Goal: Task Accomplishment & Management: Manage account settings

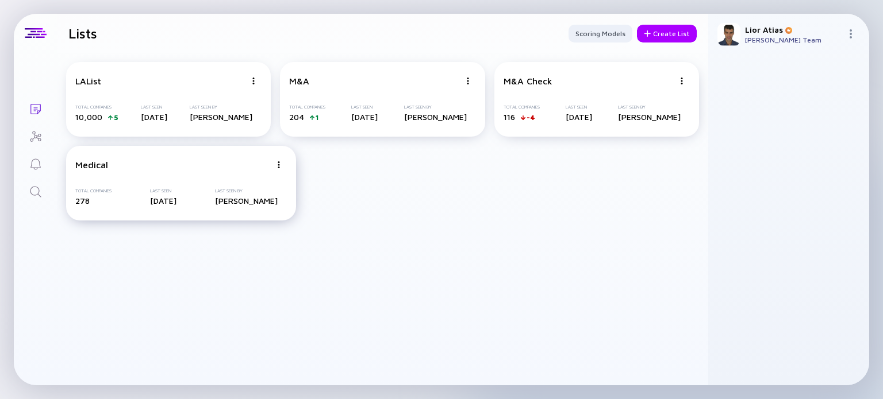
click at [278, 168] on img at bounding box center [278, 164] width 7 height 7
click at [242, 260] on div "Delete List" at bounding box center [238, 253] width 68 height 23
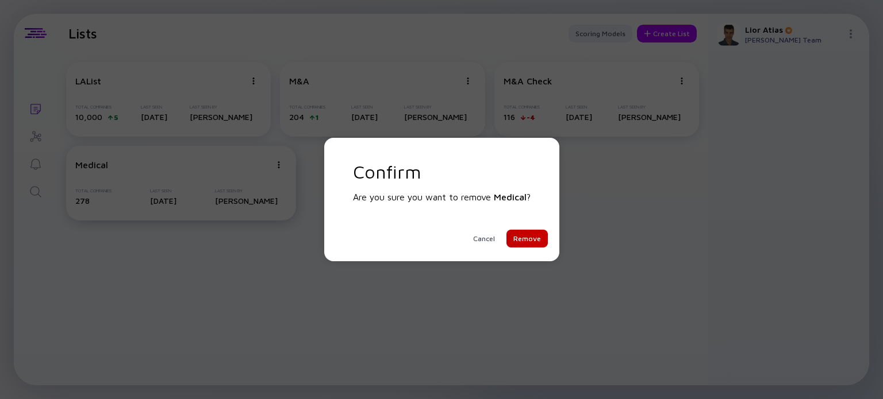
click at [522, 241] on div "Remove" at bounding box center [526, 239] width 41 height 18
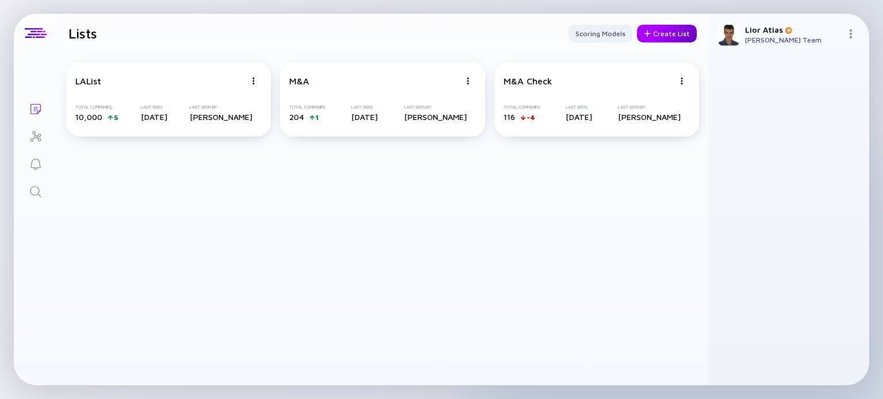
click at [663, 37] on div "Create List" at bounding box center [667, 34] width 60 height 18
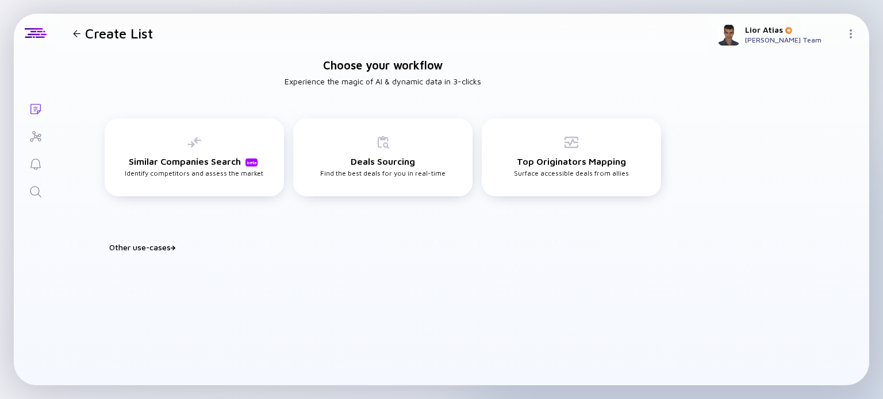
click at [33, 186] on icon "Search" at bounding box center [35, 191] width 11 height 11
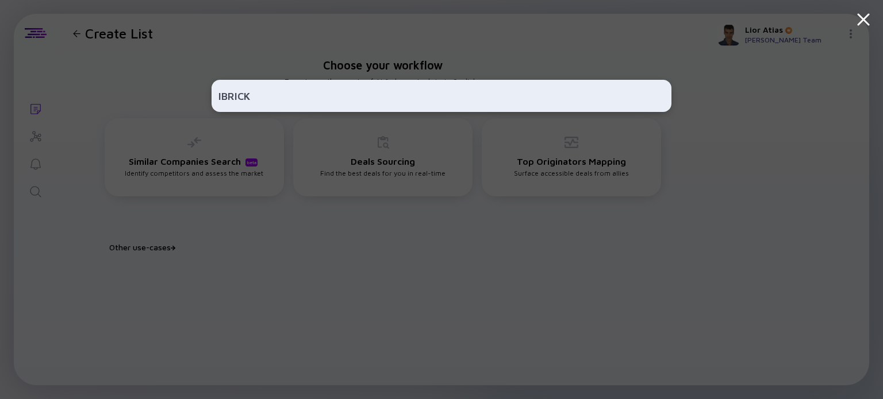
type input "IBRICK"
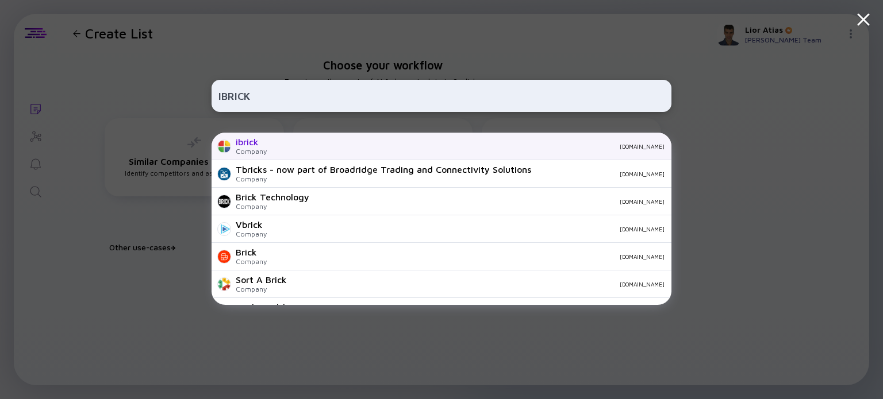
click at [398, 153] on div "ibrick Company [DOMAIN_NAME]" at bounding box center [441, 147] width 460 height 28
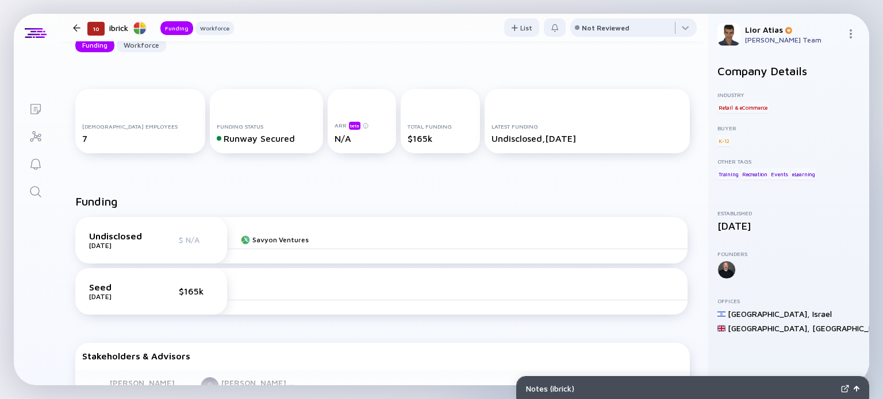
scroll to position [132, 0]
click at [409, 135] on div "$165k" at bounding box center [439, 137] width 65 height 10
click at [414, 172] on div "[DEMOGRAPHIC_DATA] Employees 7 Funding Status Runway Secured ARR beta N/A Total…" at bounding box center [382, 123] width 651 height 106
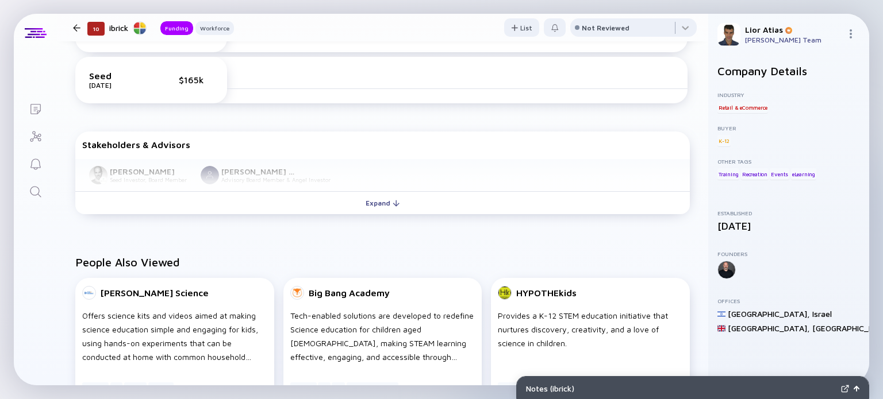
scroll to position [345, 0]
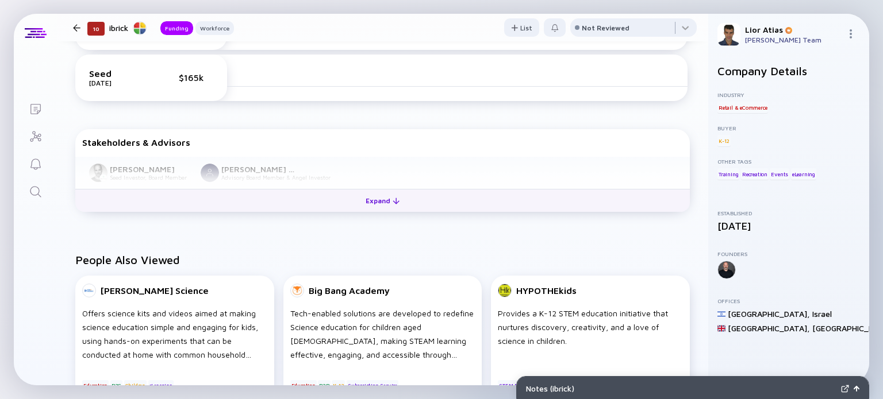
click at [386, 202] on div "Expand" at bounding box center [383, 201] width 48 height 18
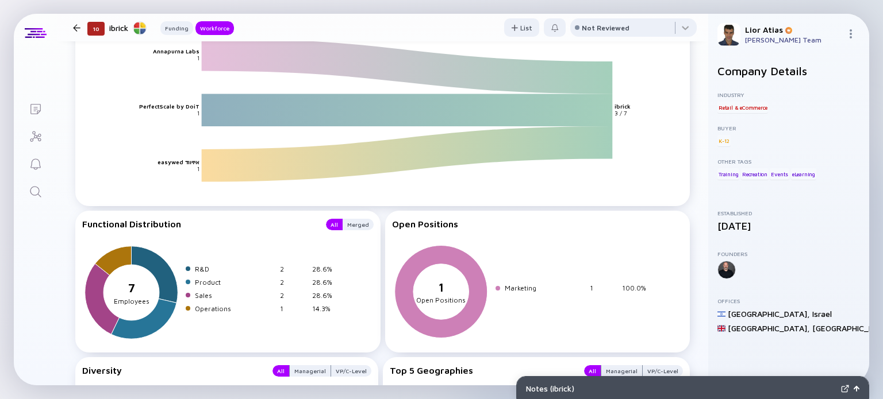
scroll to position [1229, 0]
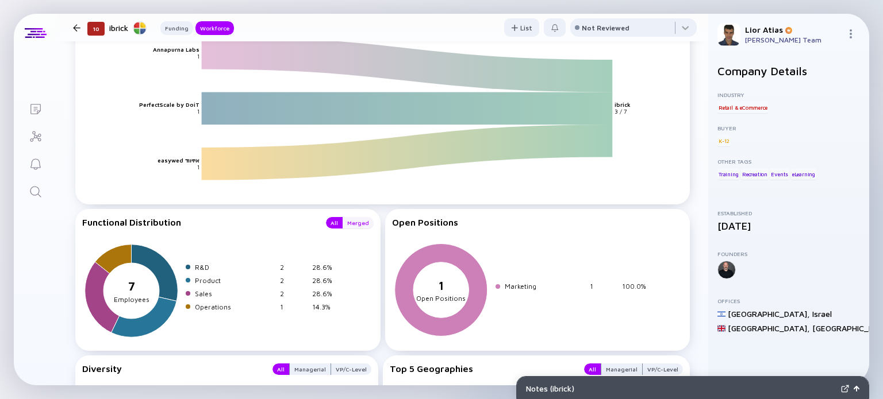
click at [353, 225] on div "Merged" at bounding box center [358, 222] width 31 height 11
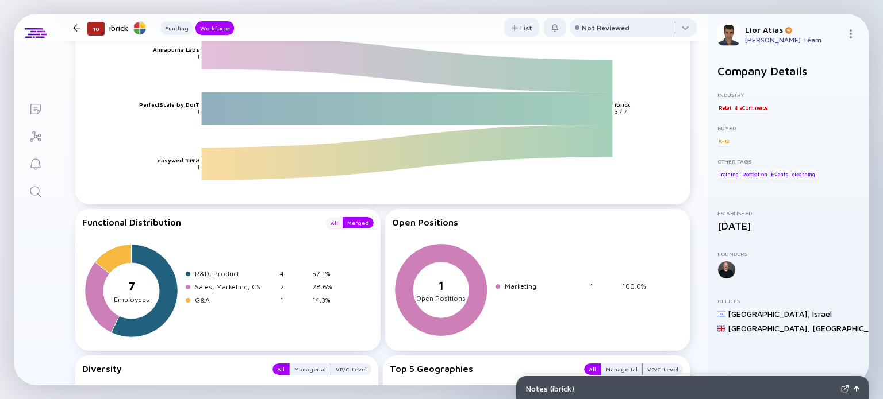
click at [333, 226] on div "All" at bounding box center [334, 222] width 17 height 11
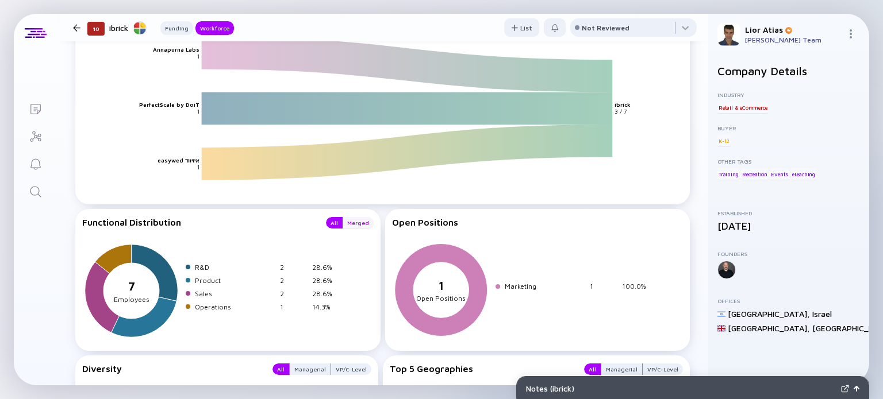
click at [349, 226] on div "Merged" at bounding box center [358, 222] width 31 height 11
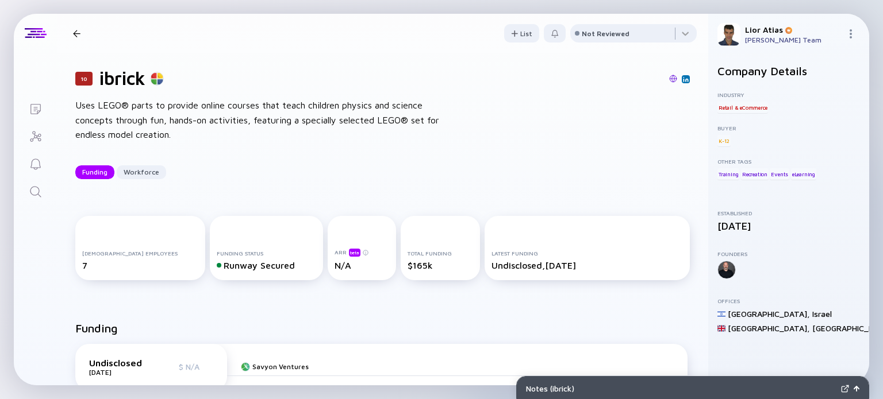
scroll to position [0, 0]
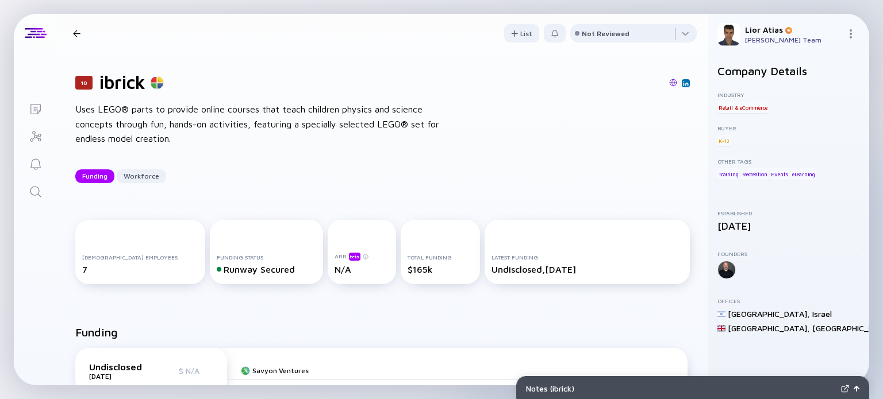
click at [79, 31] on div at bounding box center [76, 33] width 7 height 7
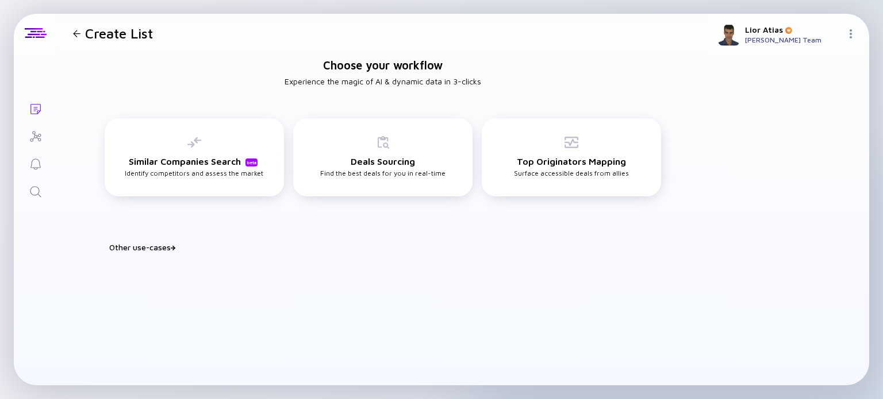
click at [29, 190] on icon "Search" at bounding box center [36, 192] width 14 height 14
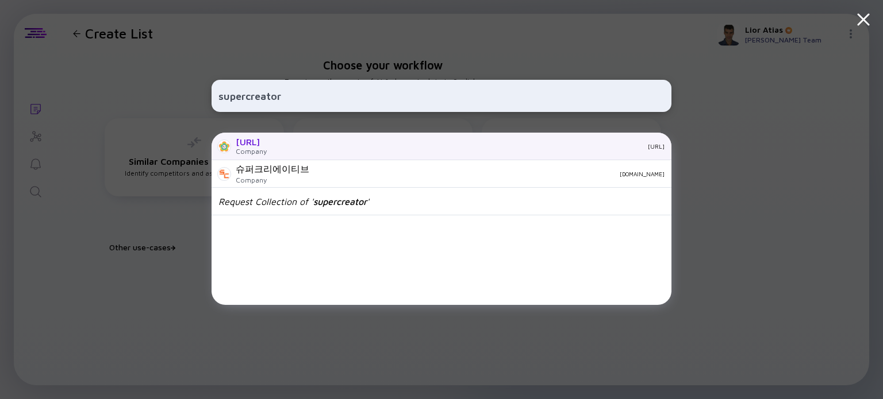
type input "supercreator"
click at [366, 149] on div "[URL]" at bounding box center [470, 146] width 389 height 7
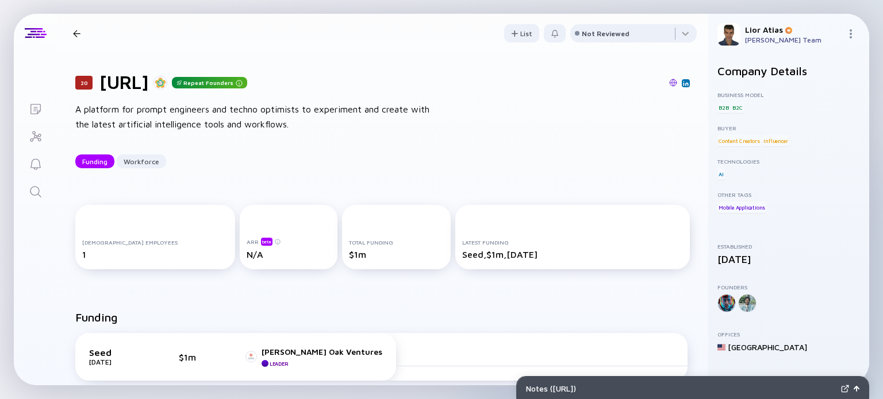
click at [87, 23] on header "20 [URL] Repeat Founders Funding Workforce List Not Reviewed" at bounding box center [382, 33] width 651 height 39
click at [83, 26] on div "20 [URL] Repeat Founders Funding Workforce" at bounding box center [191, 34] width 247 height 16
click at [76, 33] on div at bounding box center [76, 33] width 7 height 7
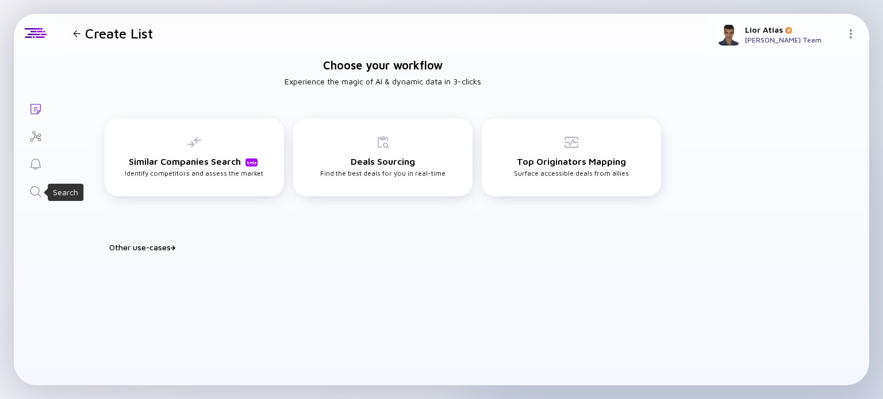
click at [36, 193] on icon "Search" at bounding box center [36, 192] width 14 height 14
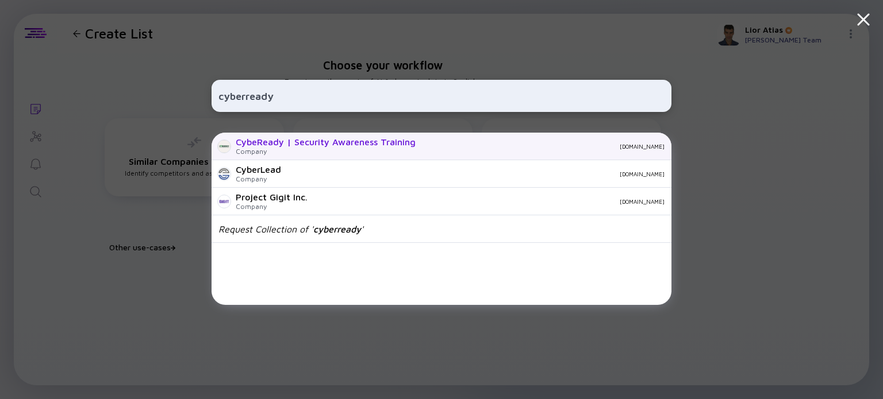
type input "cyberready"
click at [306, 148] on div "Company" at bounding box center [326, 151] width 180 height 9
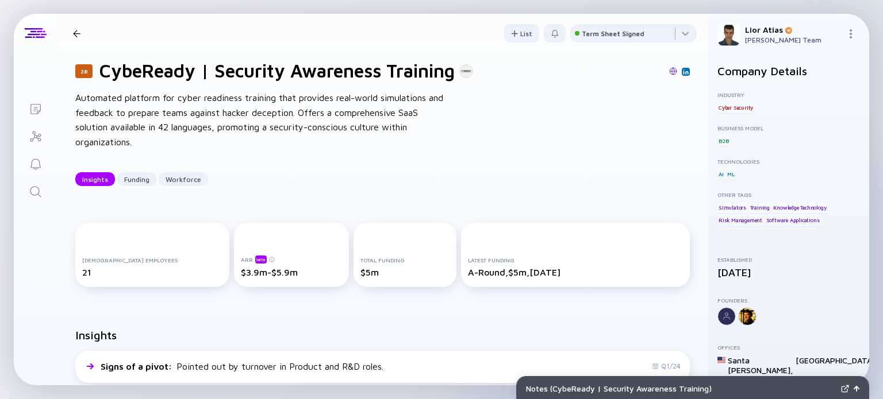
scroll to position [14, 0]
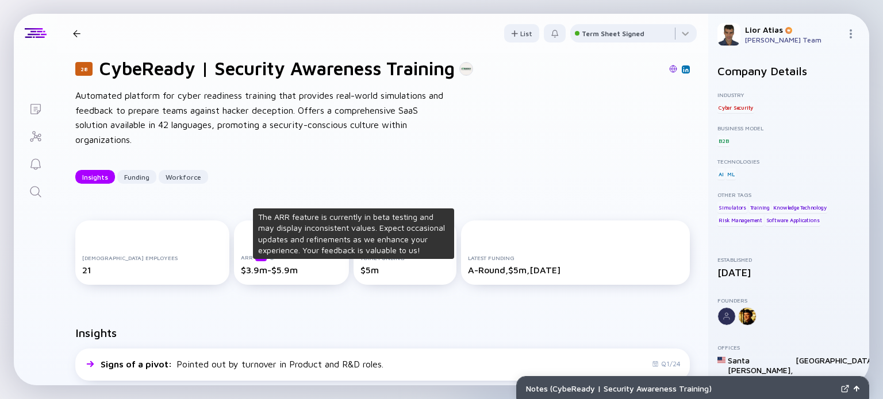
click at [251, 259] on div "ARR beta" at bounding box center [292, 257] width 102 height 9
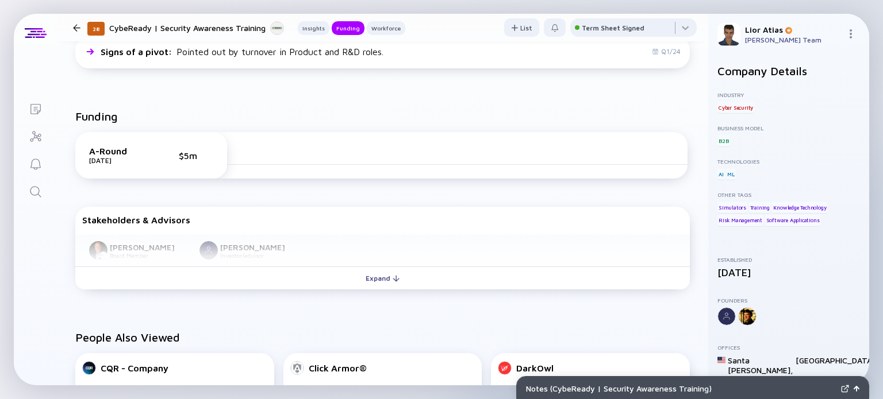
scroll to position [326, 0]
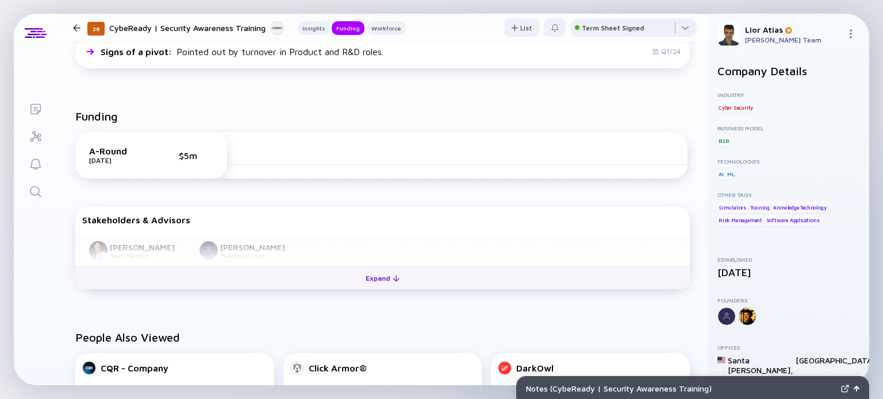
click at [350, 280] on button "Expand" at bounding box center [382, 278] width 614 height 23
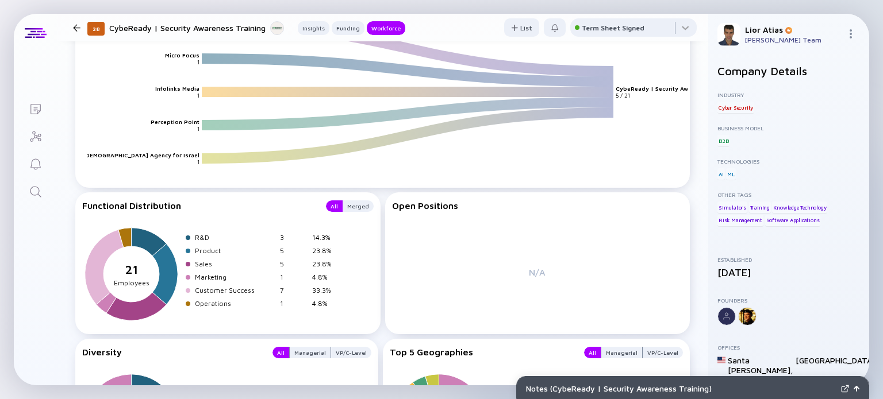
scroll to position [1306, 0]
click at [362, 206] on div "Merged" at bounding box center [358, 206] width 31 height 11
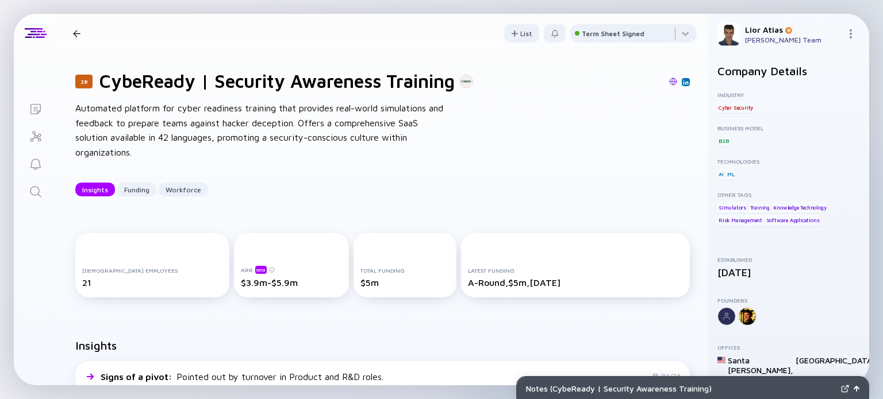
scroll to position [0, 0]
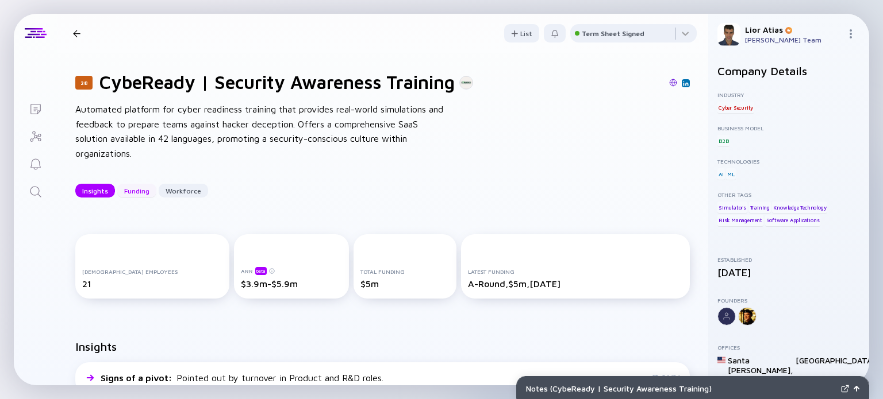
click at [129, 192] on div "Funding" at bounding box center [136, 191] width 39 height 18
click at [83, 40] on div "28 CybeReady | Security Awareness Training Insights Funding Workforce" at bounding box center [236, 34] width 337 height 16
click at [78, 41] on div "28 CybeReady | Security Awareness Training Insights Funding Workforce" at bounding box center [236, 34] width 337 height 16
click at [78, 39] on div "28 CybeReady | Security Awareness Training Insights Funding Workforce" at bounding box center [236, 34] width 337 height 16
click at [78, 34] on div at bounding box center [76, 33] width 7 height 7
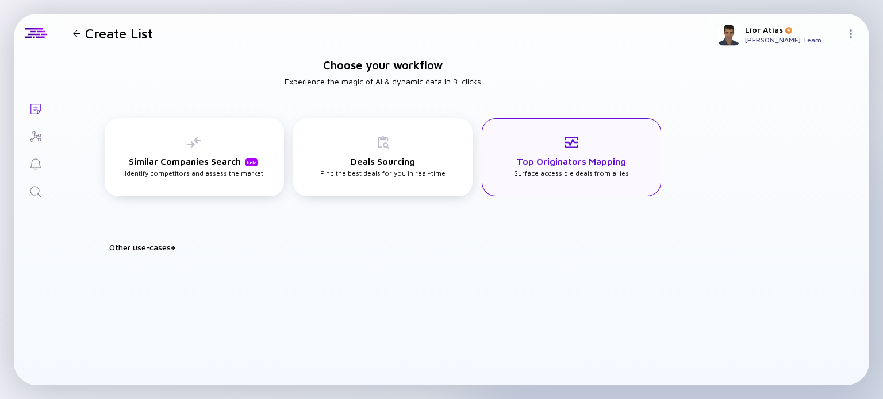
click at [627, 140] on div "Top Originators Mapping Surface accessible deals from allies" at bounding box center [571, 157] width 179 height 78
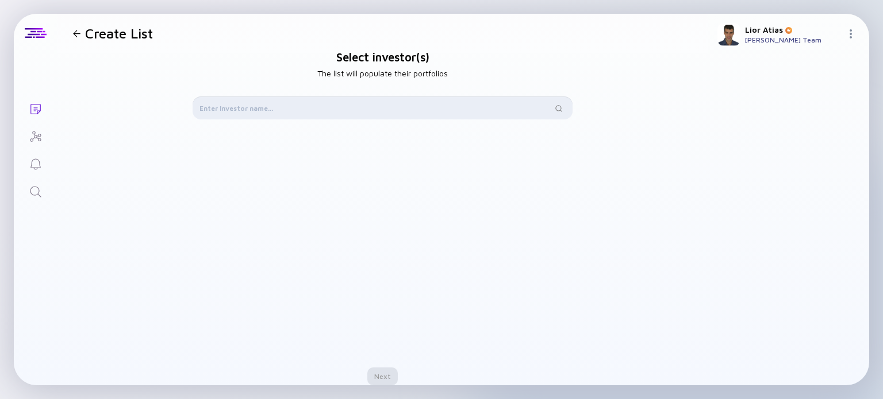
click at [452, 109] on input "text" at bounding box center [375, 107] width 353 height 11
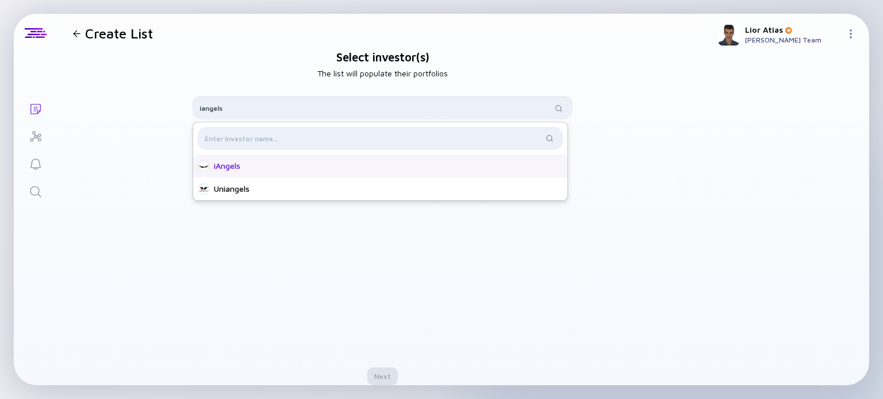
type input "iangels"
click at [383, 159] on div "iAngels" at bounding box center [380, 166] width 374 height 23
click at [372, 381] on div "Next" at bounding box center [382, 377] width 30 height 18
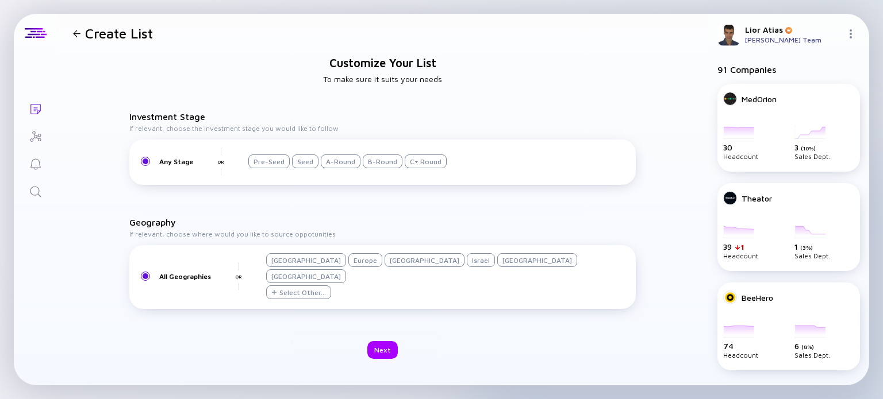
click at [430, 259] on div "All Geographies OR [GEOGRAPHIC_DATA] [GEOGRAPHIC_DATA] [GEOGRAPHIC_DATA] [GEOGR…" at bounding box center [382, 277] width 506 height 64
click at [467, 267] on div "Israel" at bounding box center [481, 260] width 28 height 14
click at [292, 168] on div "Seed" at bounding box center [305, 162] width 26 height 14
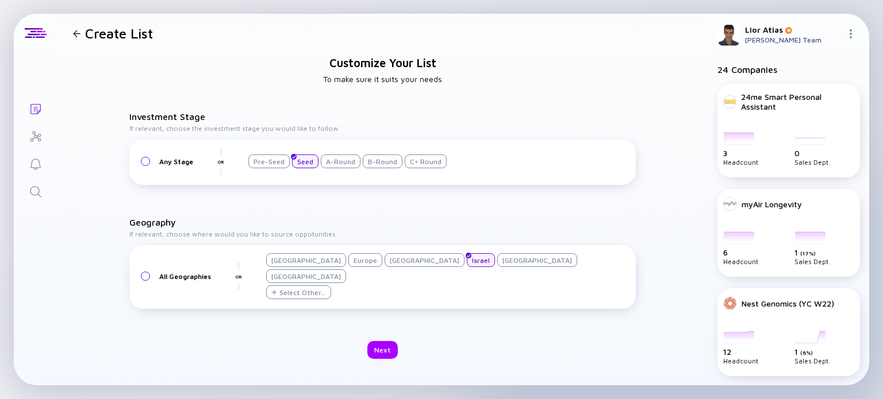
click at [314, 168] on div "Seed" at bounding box center [305, 162] width 26 height 14
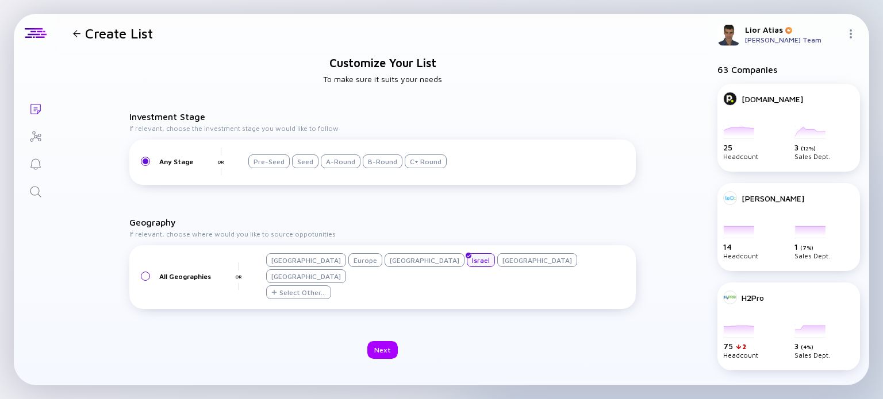
click at [330, 168] on div "A-Round" at bounding box center [341, 162] width 40 height 14
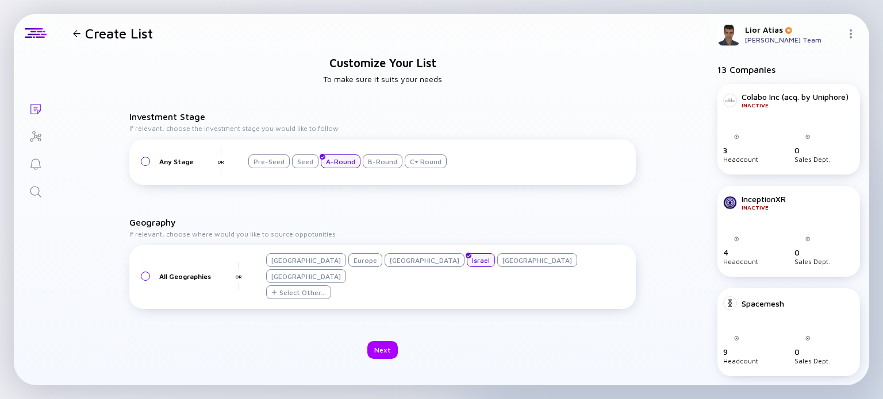
click at [307, 168] on div "Seed" at bounding box center [305, 162] width 26 height 14
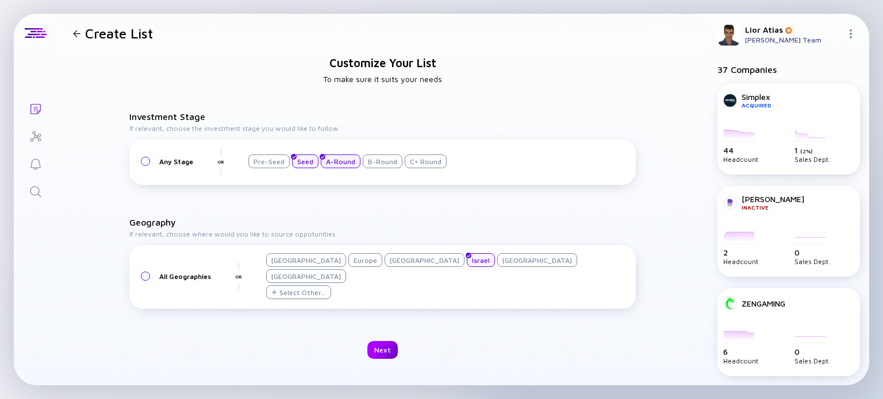
click at [379, 343] on div "Next" at bounding box center [382, 350] width 30 height 18
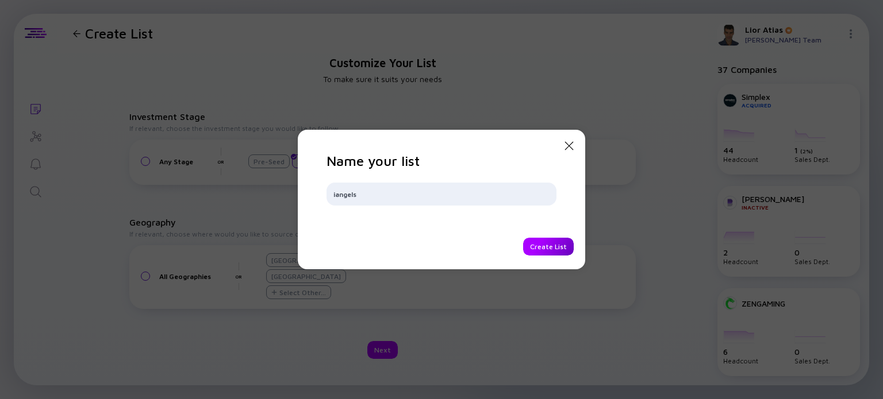
type input "iangels"
click at [564, 243] on div "Create List" at bounding box center [548, 247] width 51 height 18
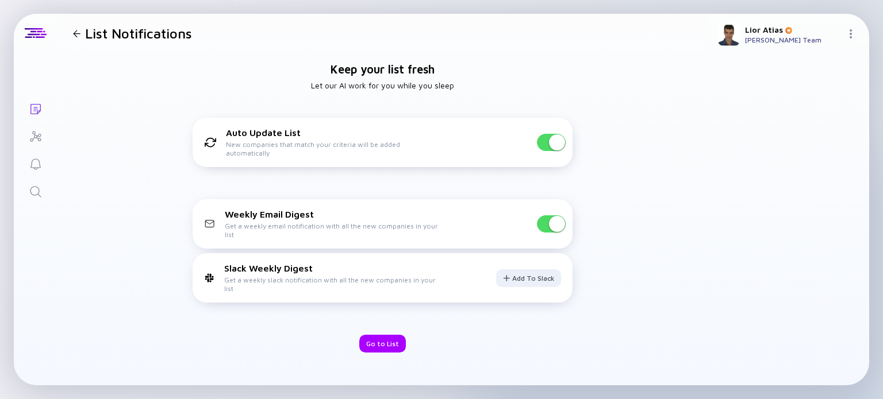
click at [552, 220] on span at bounding box center [557, 224] width 16 height 16
click at [382, 343] on div "Go to List" at bounding box center [382, 344] width 47 height 18
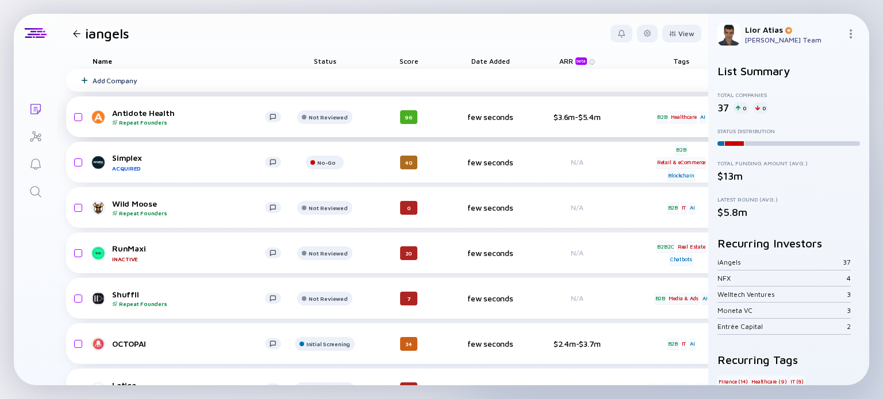
click at [207, 114] on div "Antidote Health Repeat Founders" at bounding box center [188, 117] width 153 height 18
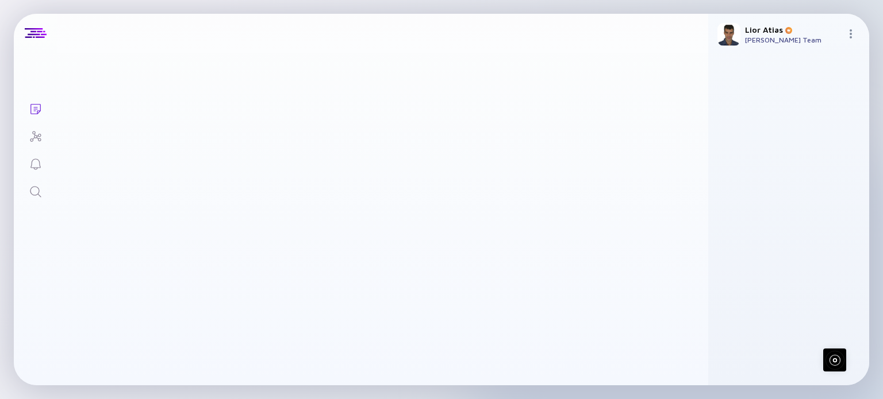
click at [560, 397] on div "On it... Lists iangels View Name Status Score Date Added ARR beta Tags Headcoun…" at bounding box center [441, 199] width 883 height 399
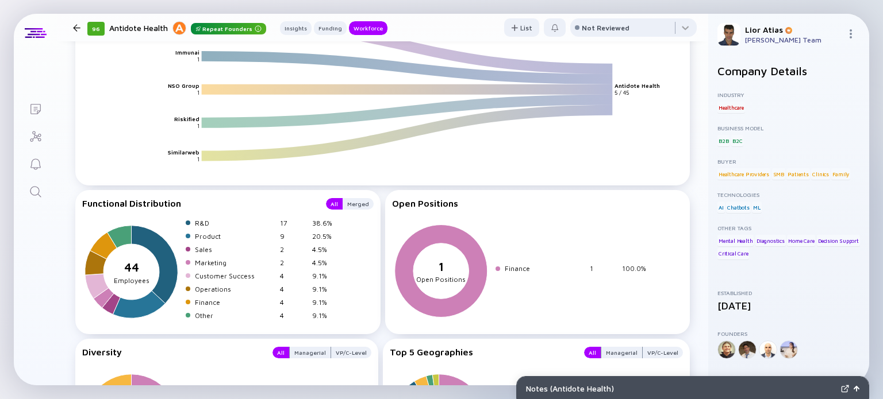
scroll to position [1558, 0]
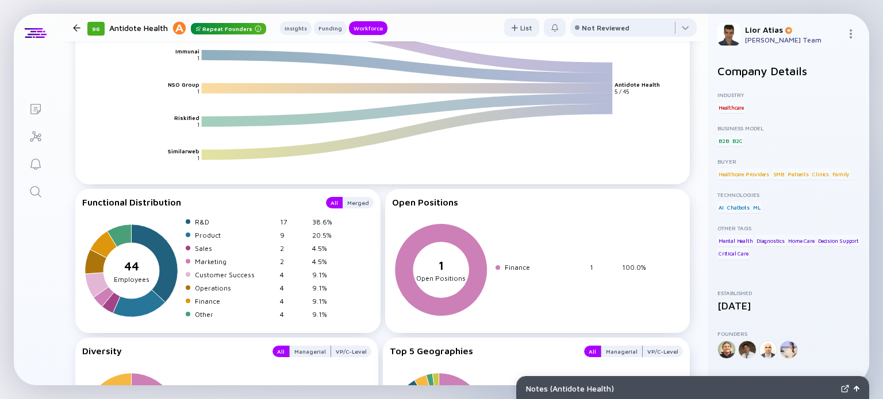
click at [351, 211] on div "Functional Distribution All Merged 44 sepeartor Employees R&D 17 38.6% Product …" at bounding box center [227, 261] width 305 height 144
click at [355, 207] on div "Merged" at bounding box center [358, 202] width 31 height 11
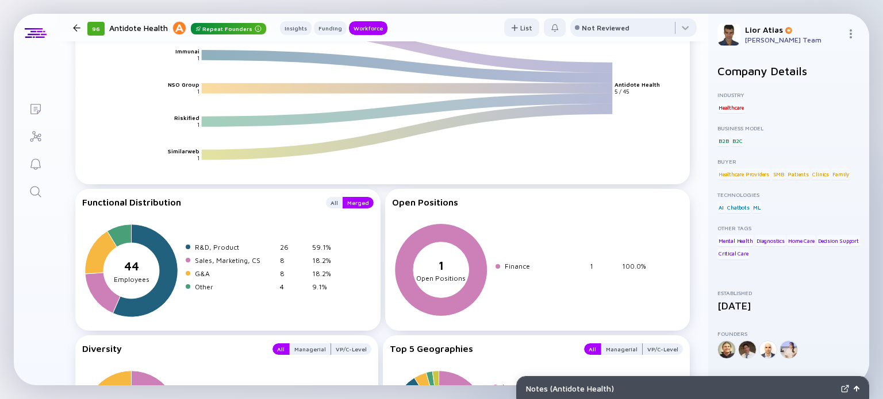
scroll to position [1695, 0]
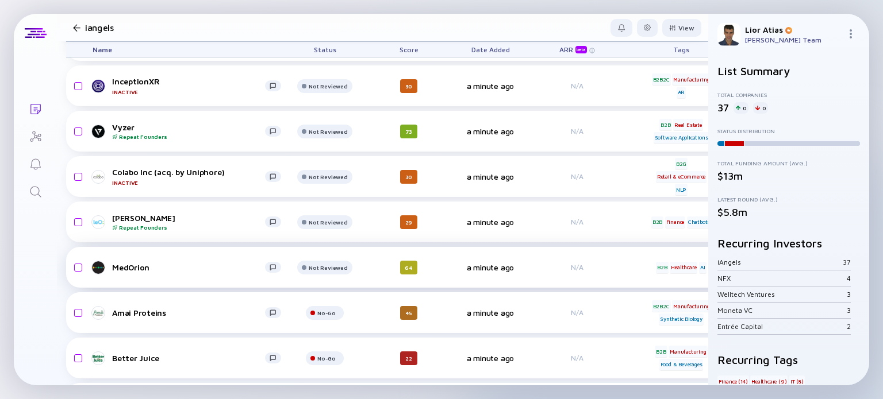
scroll to position [529, 0]
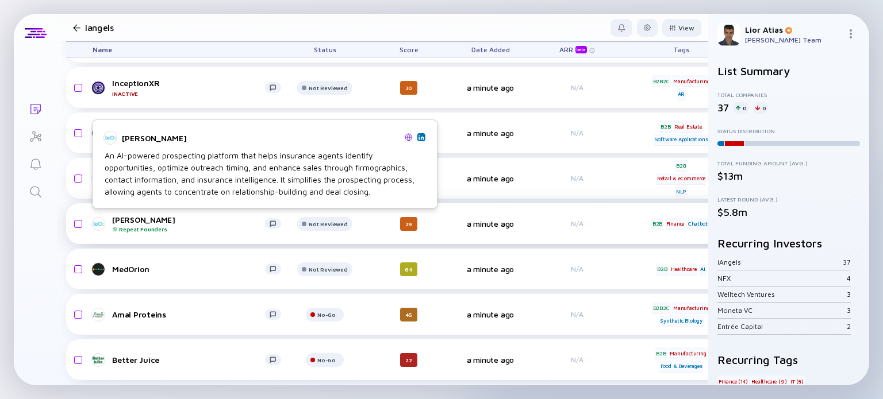
click at [191, 227] on div "Repeat Founders" at bounding box center [188, 229] width 153 height 7
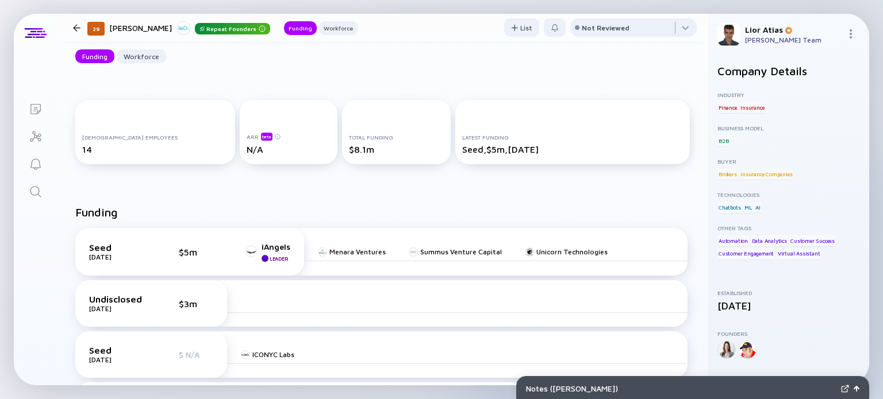
scroll to position [70, 0]
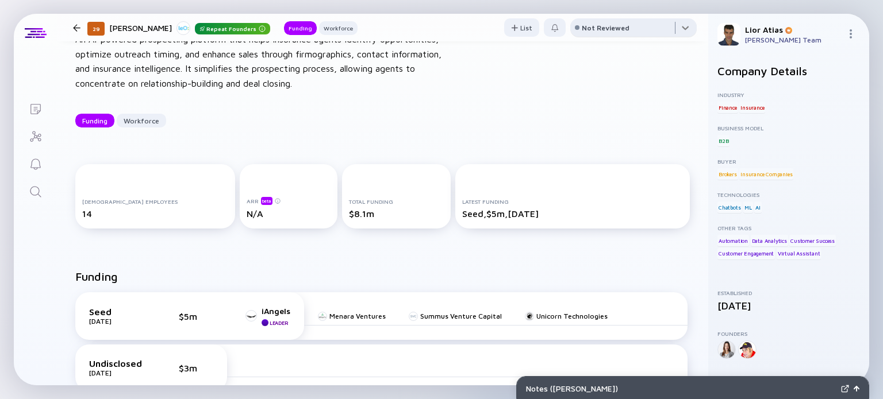
click at [663, 30] on div at bounding box center [633, 29] width 126 height 23
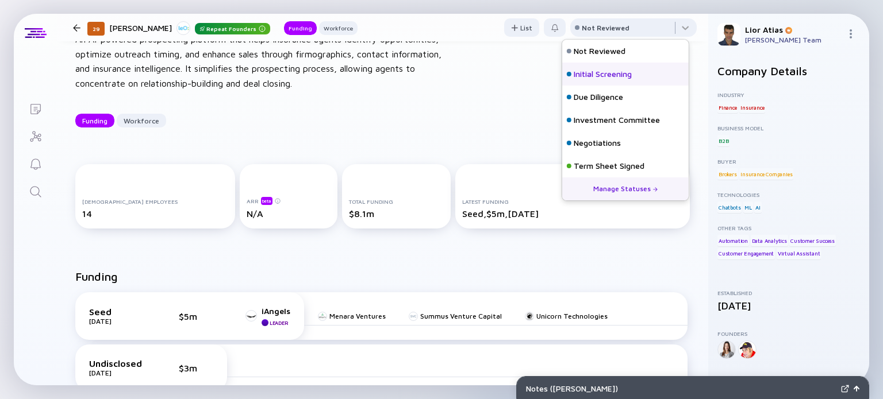
click at [632, 75] on div "Initial Screening" at bounding box center [603, 73] width 58 height 11
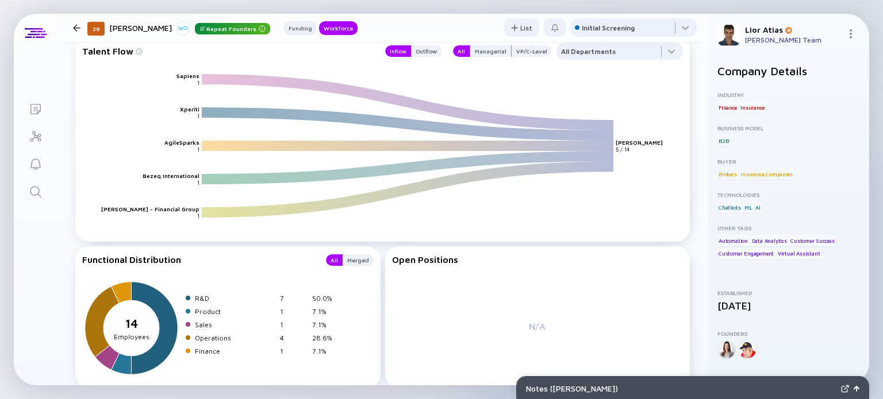
scroll to position [1504, 0]
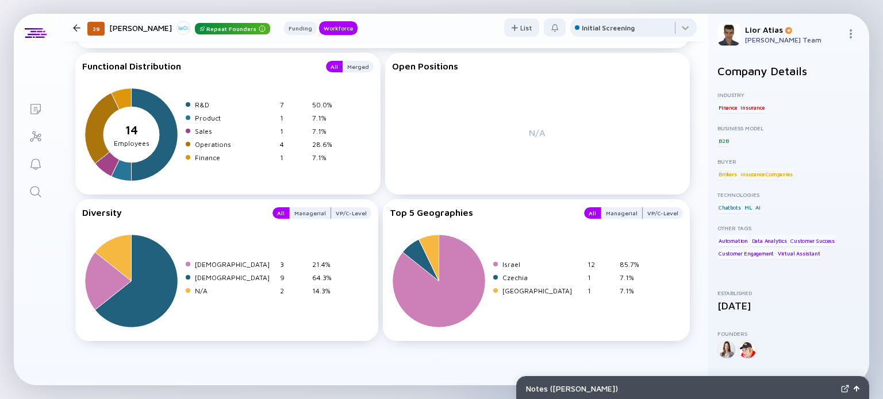
click at [375, 190] on div "Functional Distribution All Merged 14 sepeartor Employees R&D 7 50.0% Product 1…" at bounding box center [382, 197] width 614 height 289
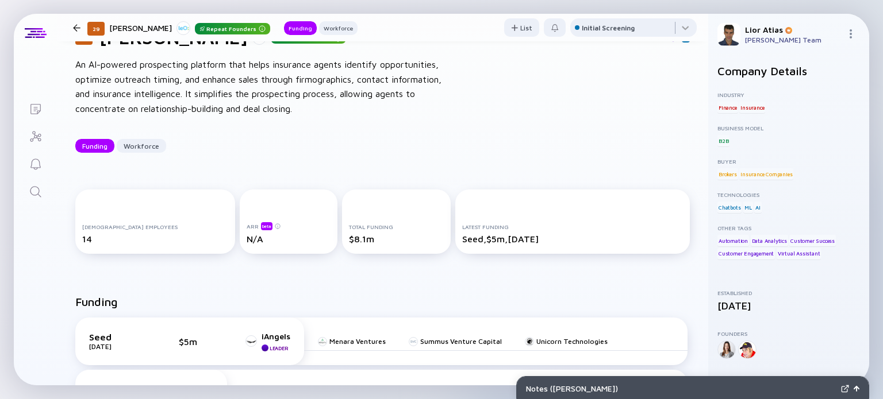
scroll to position [0, 0]
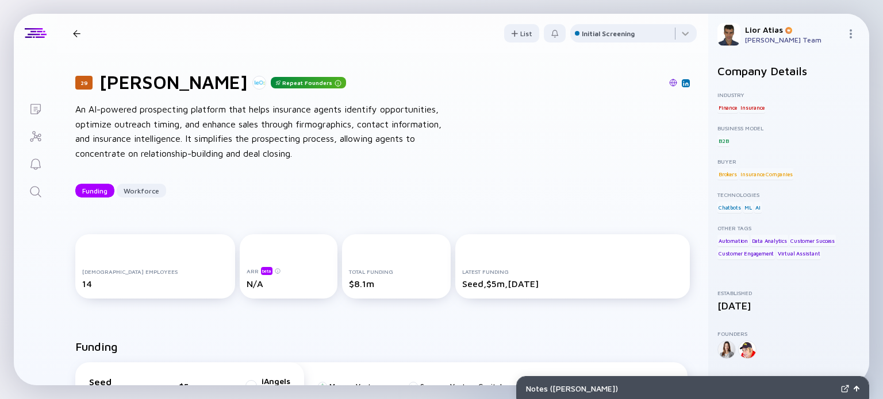
click at [73, 31] on div at bounding box center [76, 33] width 7 height 7
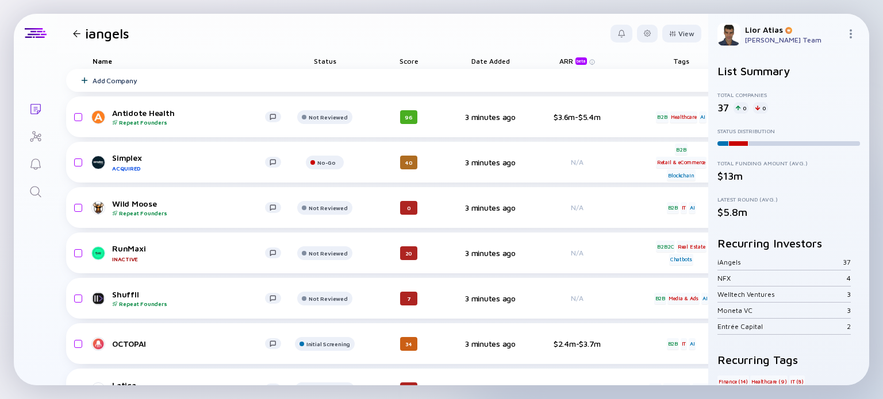
click at [414, 57] on div "Score" at bounding box center [408, 61] width 64 height 16
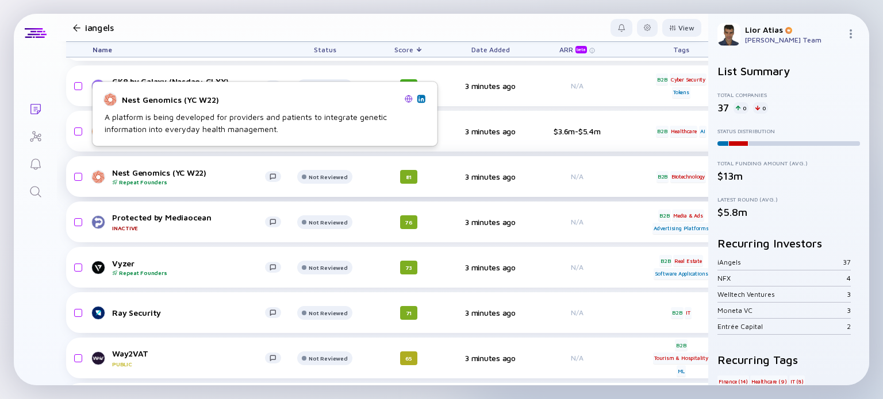
scroll to position [49, 0]
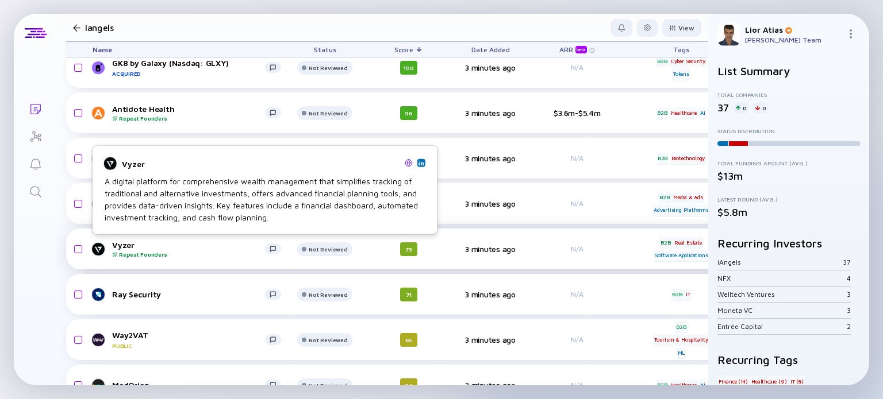
click at [205, 249] on div "Vyzer Repeat Founders" at bounding box center [188, 249] width 153 height 18
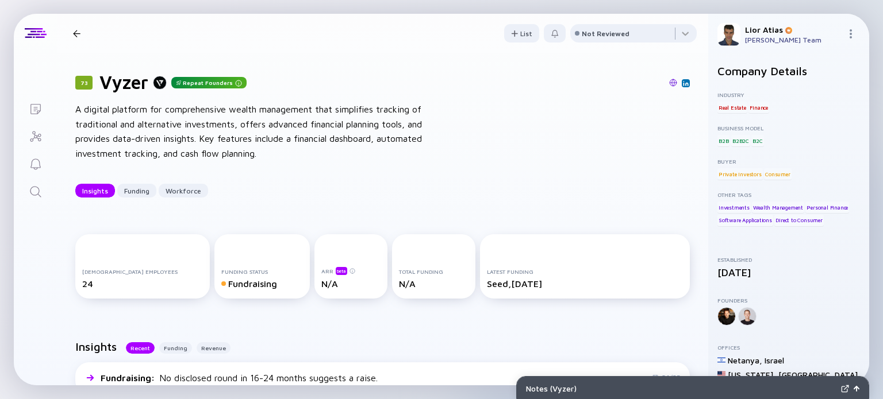
click at [472, 189] on div "Insights Funding Workforce" at bounding box center [382, 191] width 614 height 14
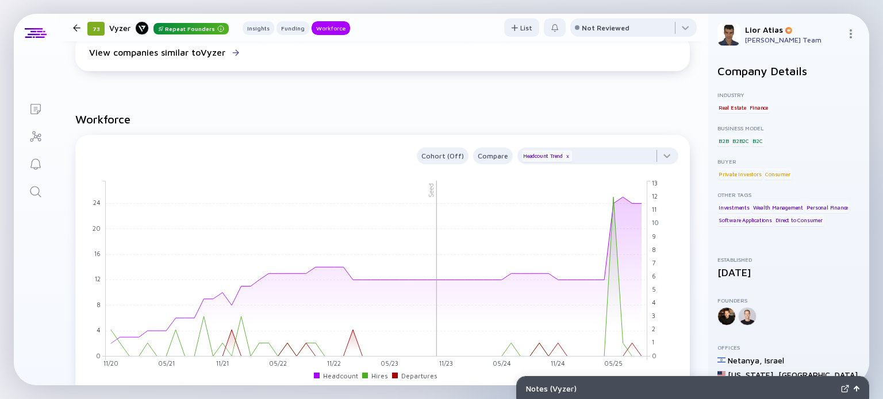
scroll to position [859, 0]
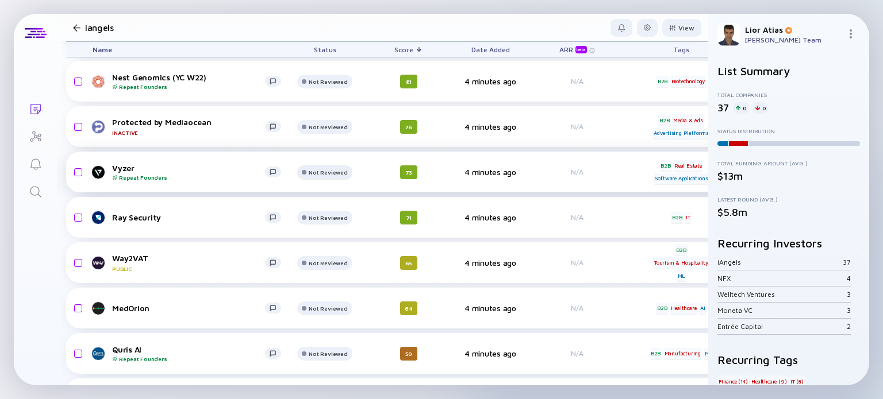
scroll to position [128, 0]
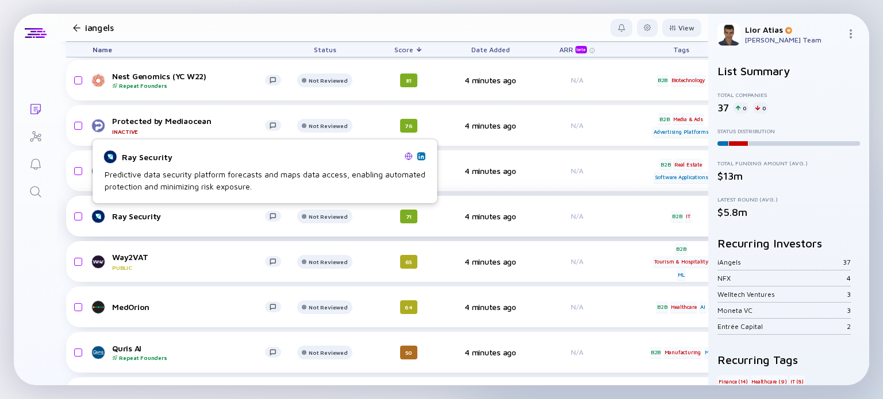
click at [202, 220] on div "Ray Security" at bounding box center [188, 216] width 153 height 10
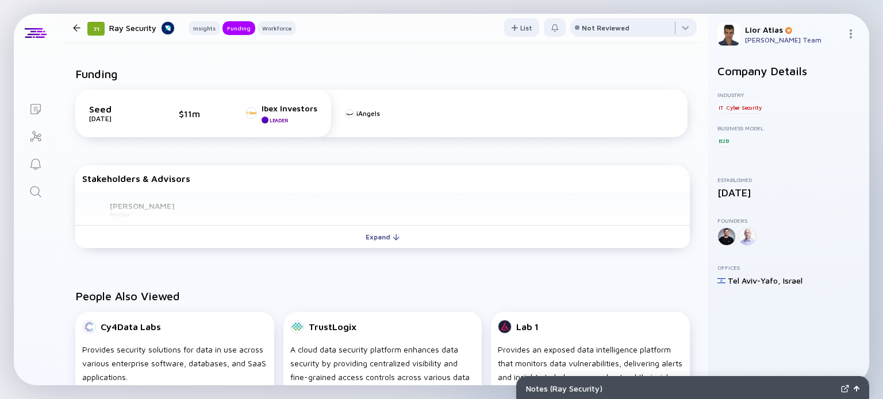
scroll to position [340, 0]
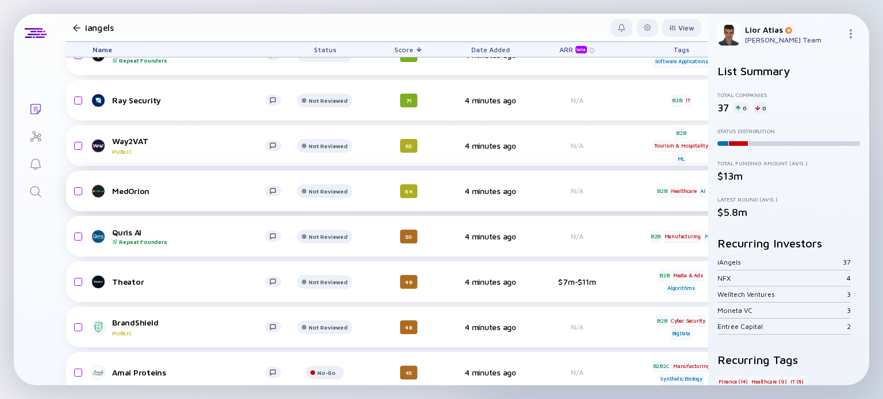
scroll to position [252, 0]
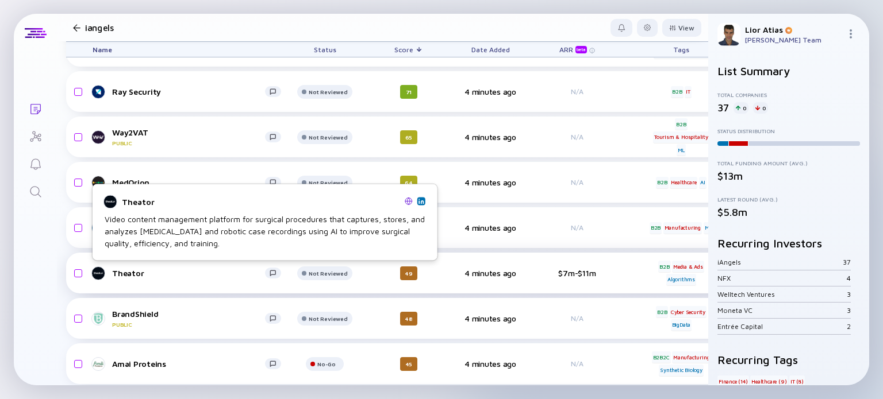
click at [202, 274] on div "Theator" at bounding box center [188, 273] width 153 height 10
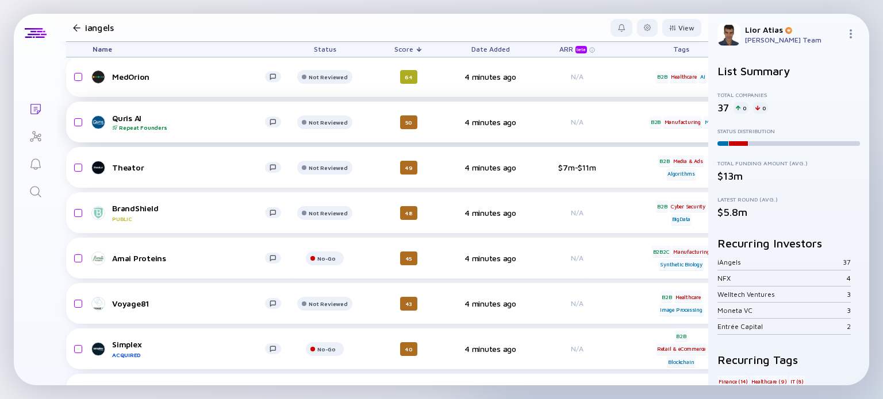
scroll to position [359, 0]
click at [207, 312] on div "Voyage81 Not Reviewed 43 4 minutes ago N/A B2B Healthcare Image Processing head…" at bounding box center [595, 303] width 1059 height 41
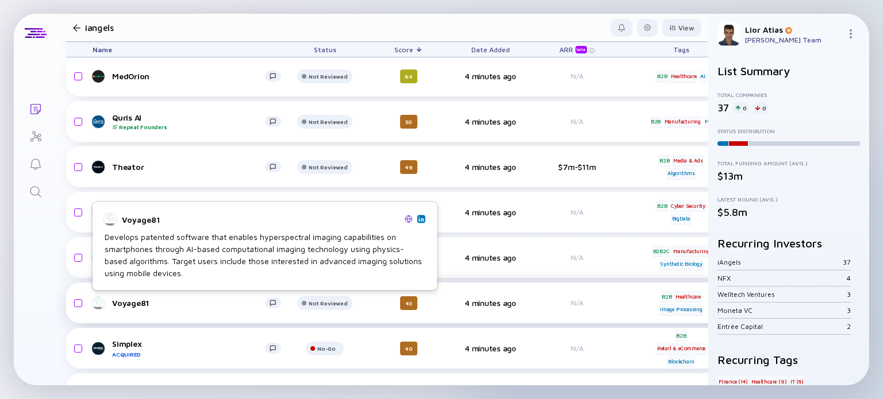
click at [187, 306] on div "Voyage81" at bounding box center [188, 303] width 153 height 10
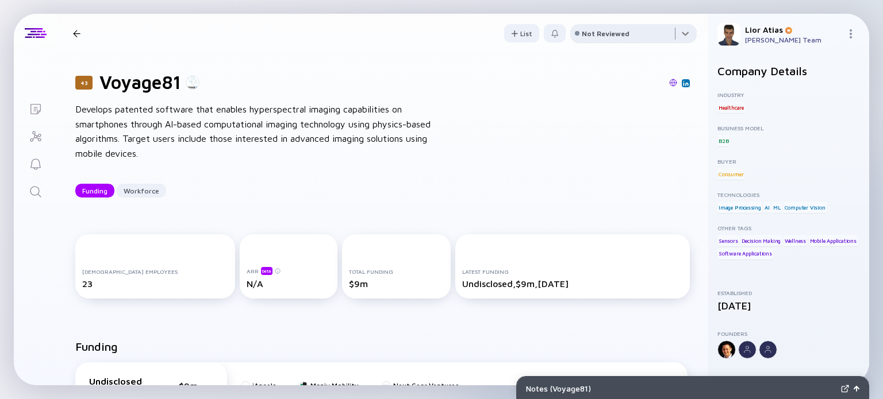
click at [584, 37] on div at bounding box center [633, 35] width 126 height 23
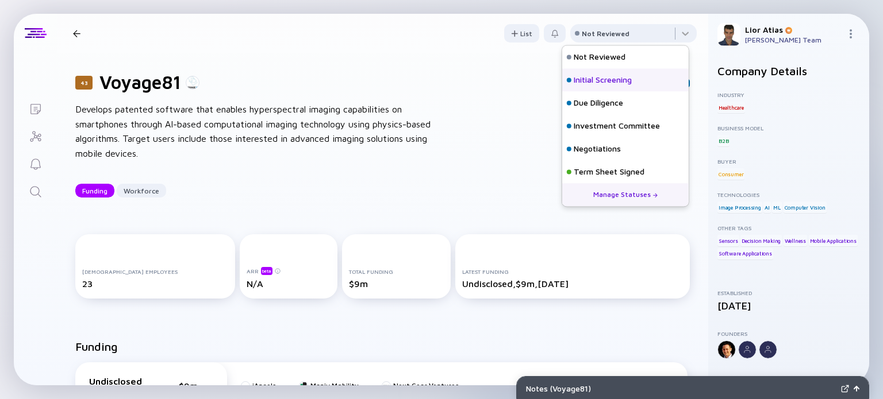
click at [587, 76] on div "Initial Screening" at bounding box center [603, 80] width 58 height 11
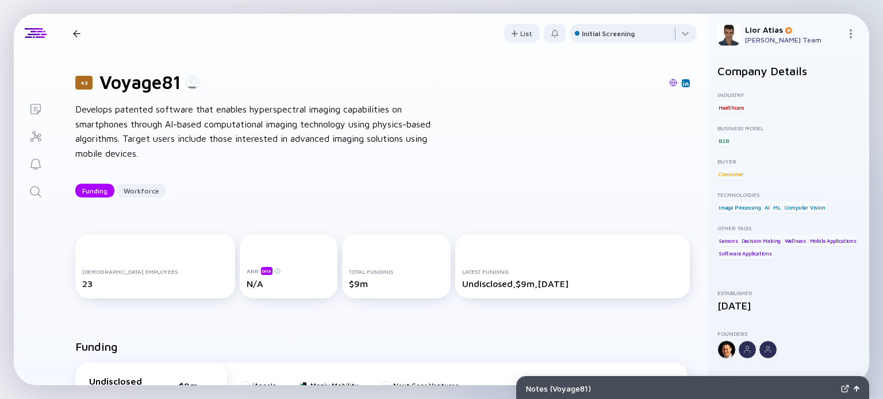
click at [77, 30] on div at bounding box center [76, 33] width 7 height 7
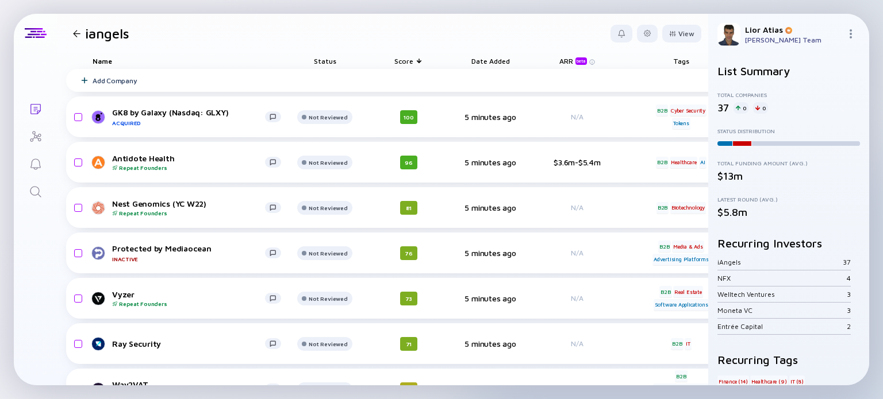
click at [30, 100] on link "Lists" at bounding box center [35, 108] width 43 height 28
